Goal: Navigation & Orientation: Find specific page/section

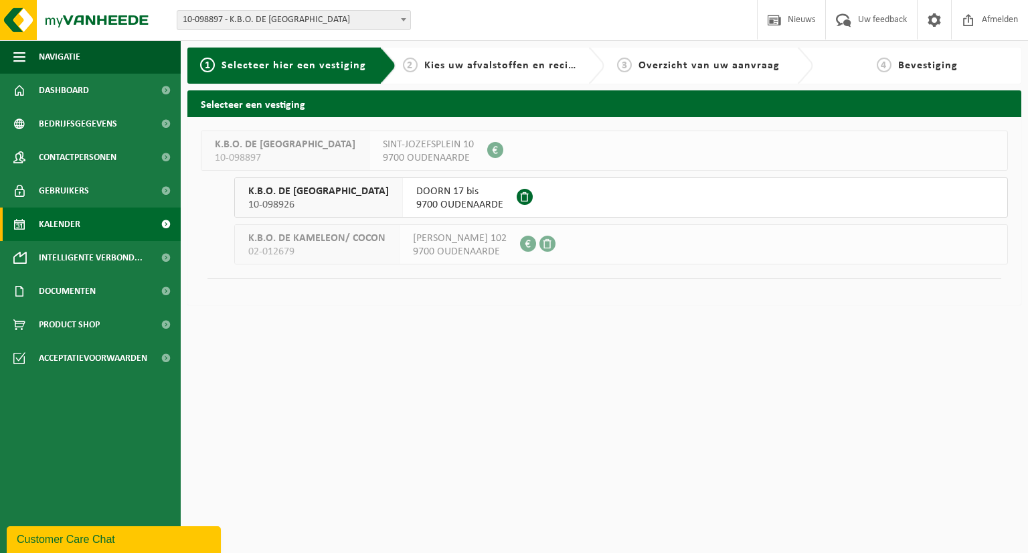
click at [65, 227] on span "Kalender" at bounding box center [59, 223] width 41 height 33
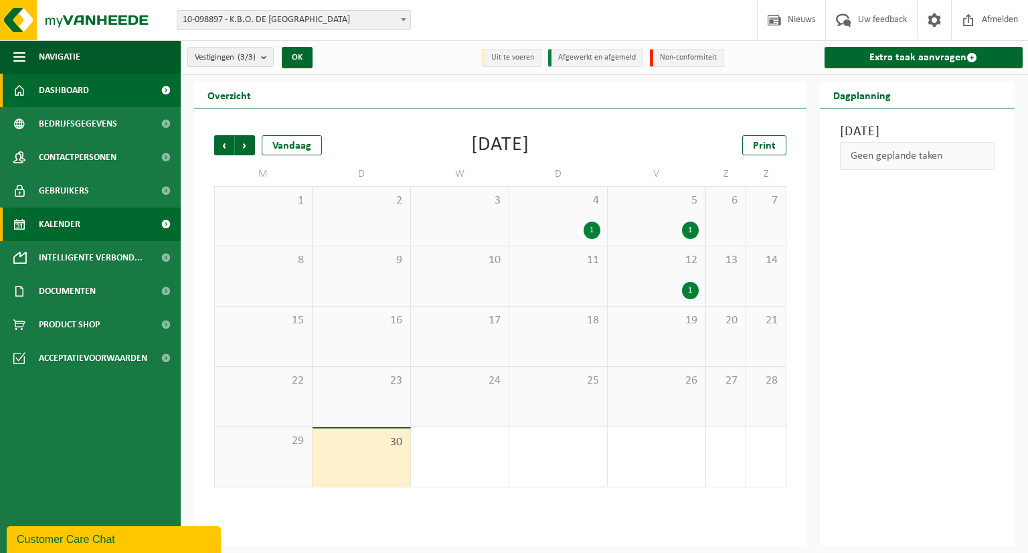
click at [71, 94] on span "Dashboard" at bounding box center [64, 90] width 50 height 33
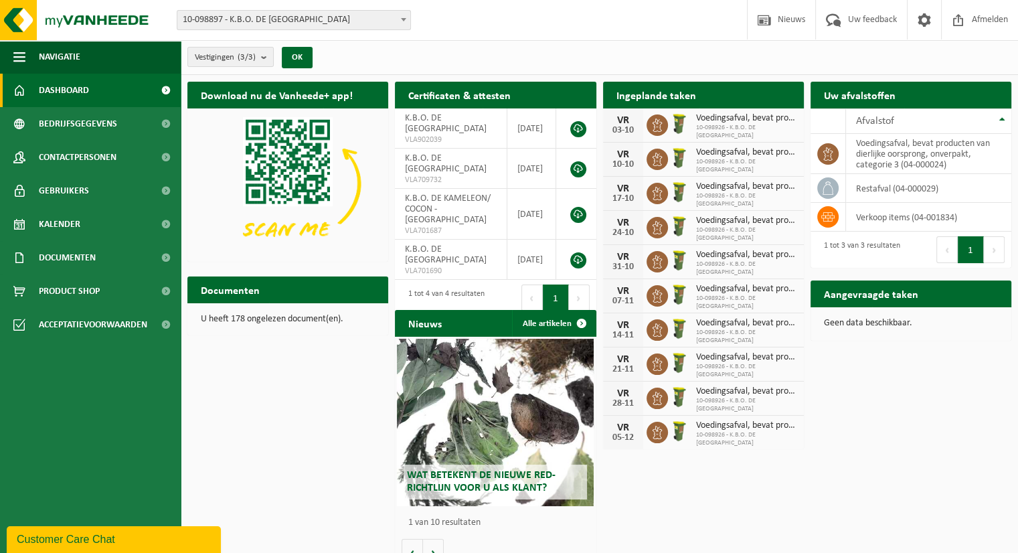
click at [757, 132] on span "10-098926 - K.B.O. DE KAMELEON" at bounding box center [746, 132] width 101 height 16
click at [624, 119] on div "VR" at bounding box center [622, 120] width 27 height 11
